Goal: Task Accomplishment & Management: Use online tool/utility

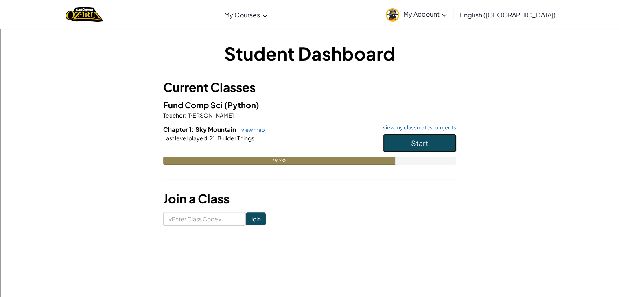
click at [428, 149] on button "Start" at bounding box center [419, 143] width 73 height 19
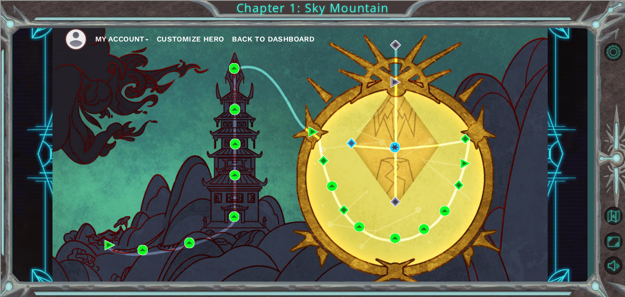
click at [469, 133] on div "My Account Customize Hero Back to Dashboard" at bounding box center [299, 154] width 495 height 261
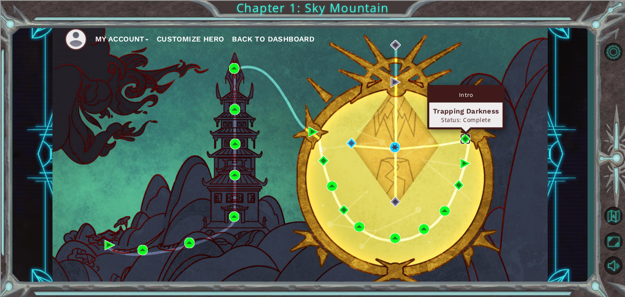
click at [467, 135] on img at bounding box center [465, 139] width 11 height 11
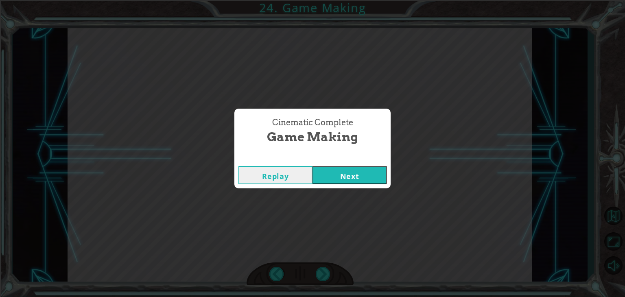
click at [336, 179] on button "Next" at bounding box center [349, 175] width 74 height 18
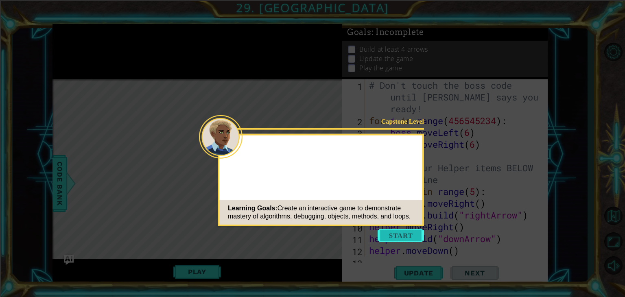
click at [390, 236] on button "Start" at bounding box center [400, 235] width 46 height 13
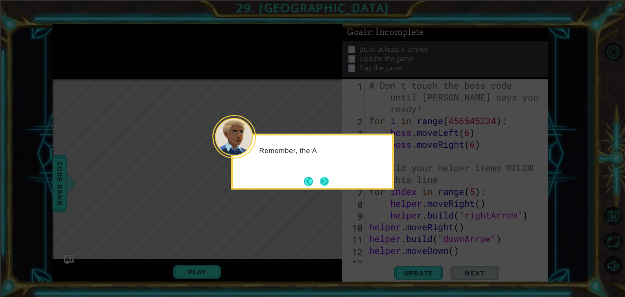
click at [324, 182] on button "Next" at bounding box center [324, 181] width 9 height 9
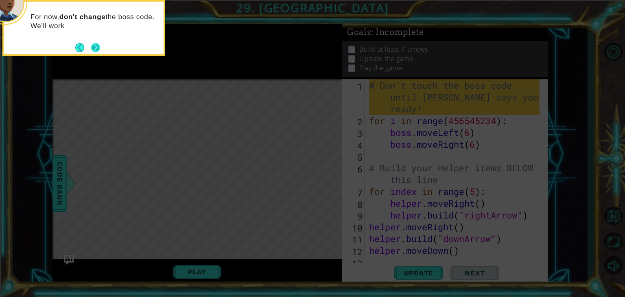
click at [99, 50] on button "Next" at bounding box center [96, 48] width 10 height 10
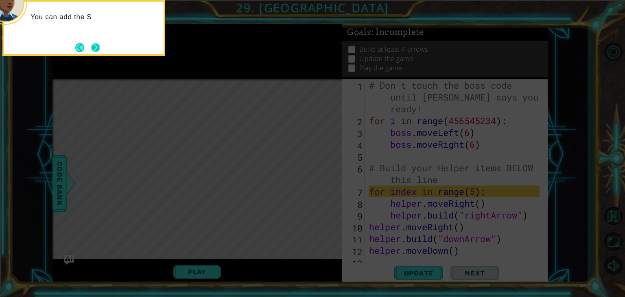
click at [97, 45] on button "Next" at bounding box center [95, 47] width 9 height 9
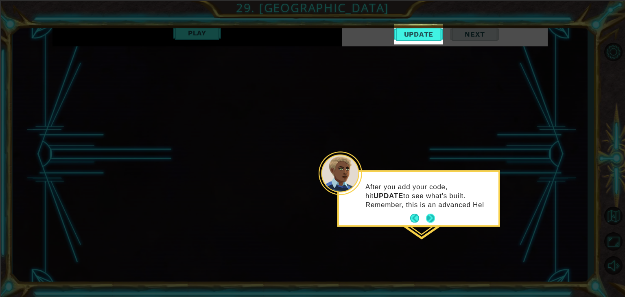
click at [432, 214] on button "Next" at bounding box center [430, 218] width 9 height 9
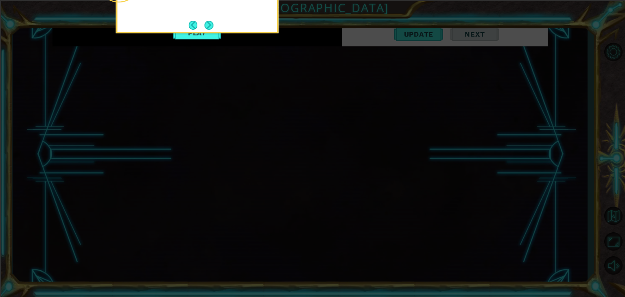
scroll to position [240, 0]
click at [210, 24] on button "Next" at bounding box center [208, 25] width 9 height 9
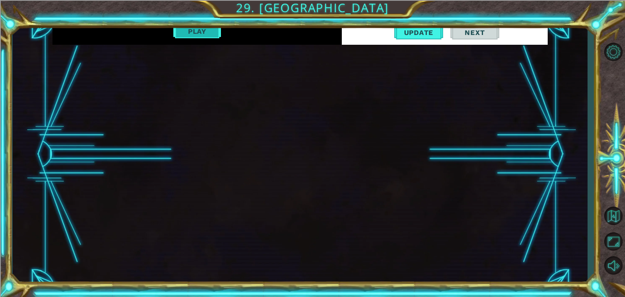
click at [214, 34] on button "Play" at bounding box center [197, 31] width 48 height 15
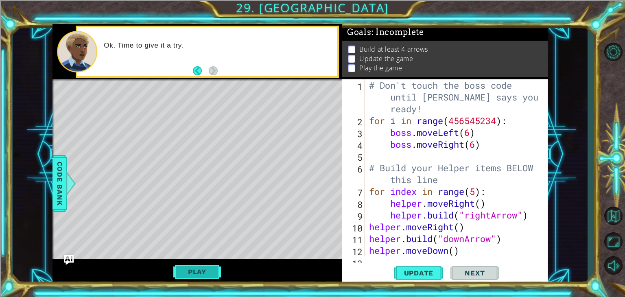
scroll to position [0, 0]
click at [413, 271] on span "Update" at bounding box center [419, 273] width 46 height 8
click at [198, 72] on button "Back" at bounding box center [201, 70] width 16 height 9
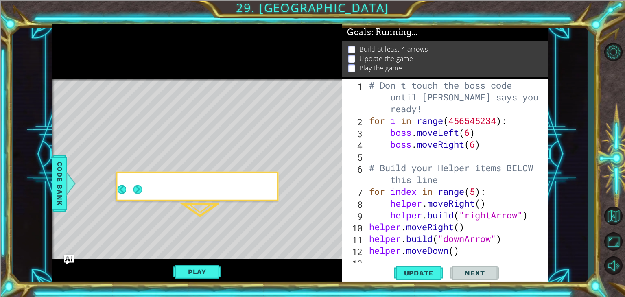
scroll to position [240, 0]
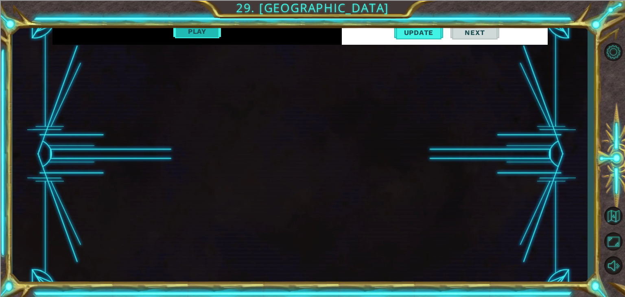
click at [205, 35] on button "Play" at bounding box center [197, 31] width 48 height 15
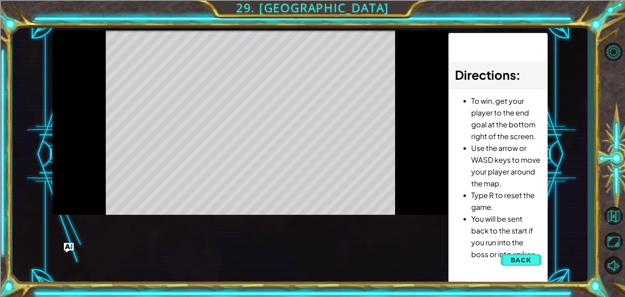
scroll to position [0, 0]
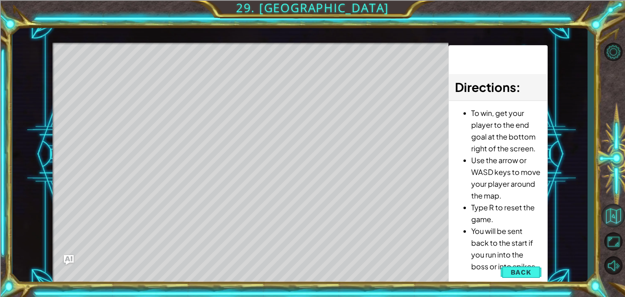
click at [515, 270] on span "Back" at bounding box center [521, 272] width 21 height 8
click at [0, 0] on div "Update Next" at bounding box center [0, 0] width 0 height 0
click at [618, 214] on button "Back to Map" at bounding box center [613, 216] width 24 height 24
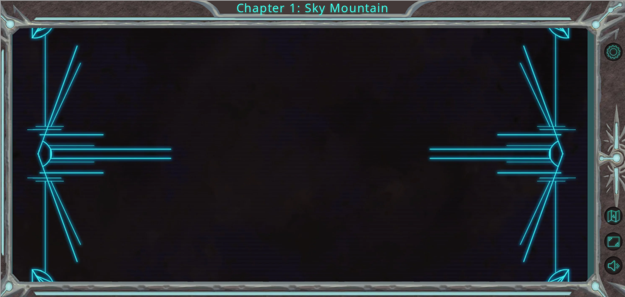
click at [326, 80] on div at bounding box center [300, 154] width 575 height 261
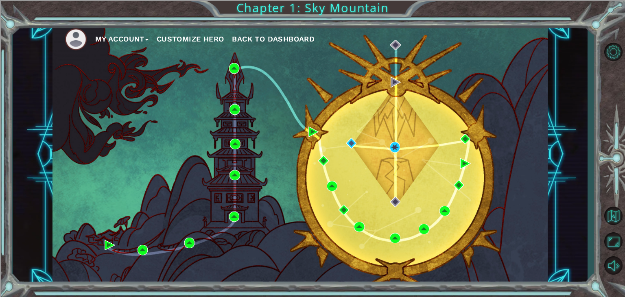
drag, startPoint x: 393, startPoint y: 153, endPoint x: 394, endPoint y: 148, distance: 4.6
click at [393, 153] on div "My Account Customize Hero Back to Dashboard" at bounding box center [299, 154] width 495 height 261
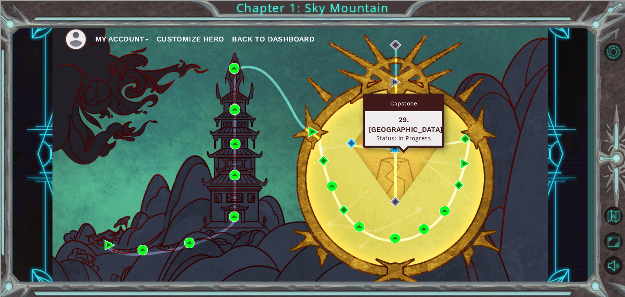
click at [394, 147] on img at bounding box center [395, 147] width 11 height 11
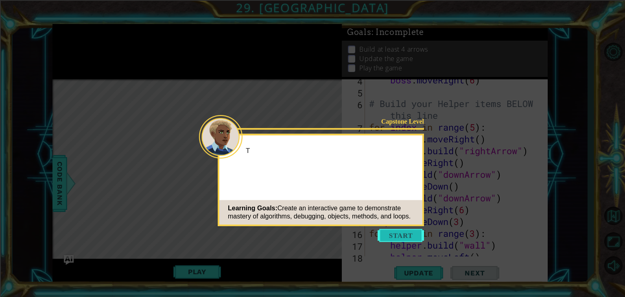
click at [394, 235] on button "Start" at bounding box center [400, 235] width 46 height 13
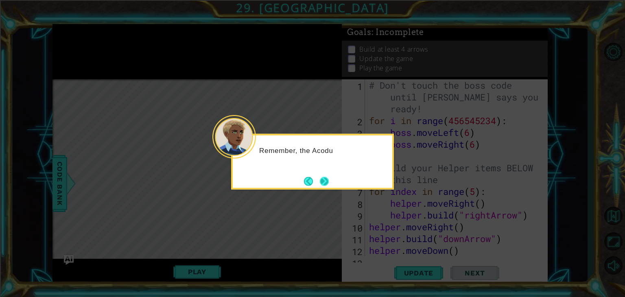
click at [324, 181] on button "Next" at bounding box center [324, 181] width 9 height 9
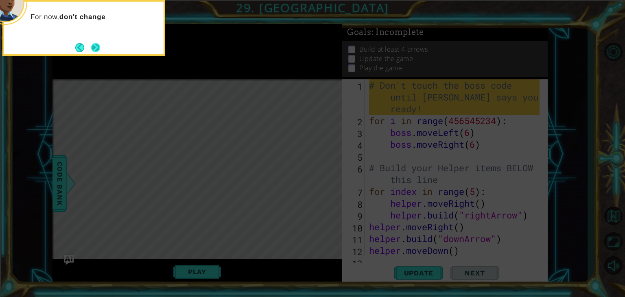
click at [91, 47] on button "Next" at bounding box center [96, 47] width 10 height 10
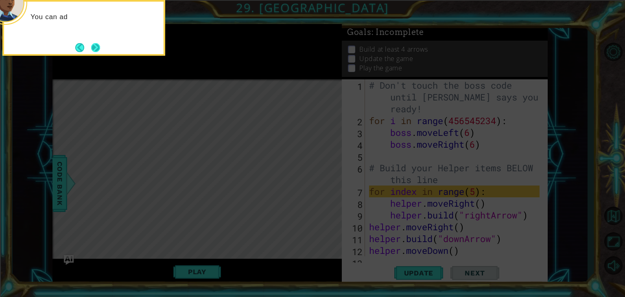
click at [95, 48] on button "Next" at bounding box center [95, 47] width 9 height 9
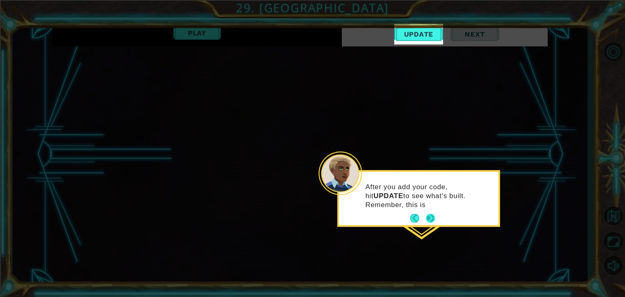
click at [434, 218] on button "Next" at bounding box center [430, 218] width 9 height 9
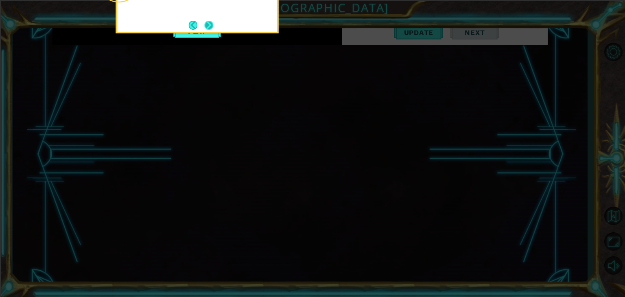
click at [207, 22] on button "Next" at bounding box center [208, 25] width 9 height 9
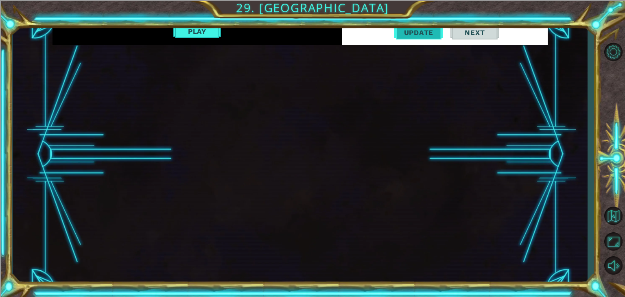
click at [405, 36] on span "Update" at bounding box center [419, 32] width 46 height 8
